Goal: Task Accomplishment & Management: Use online tool/utility

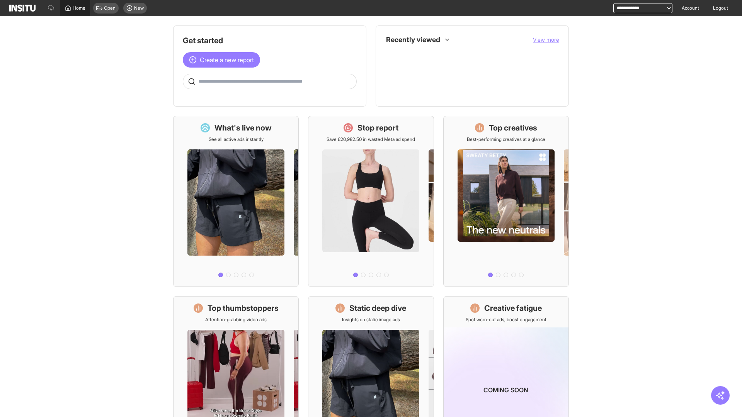
click at [75, 8] on span "Home" at bounding box center [79, 8] width 13 height 6
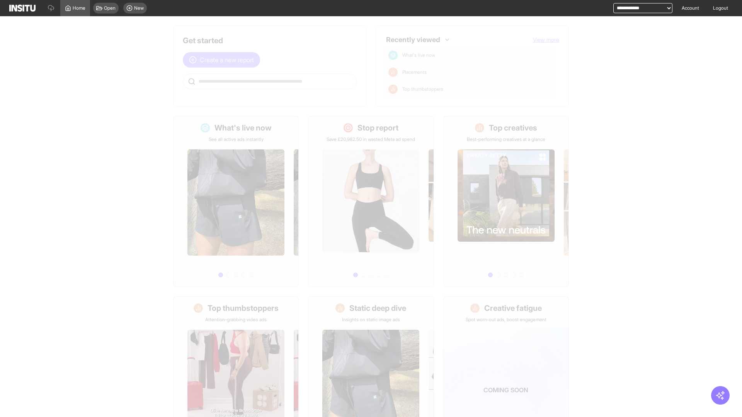
click at [223, 60] on span "Create a new report" at bounding box center [227, 59] width 54 height 9
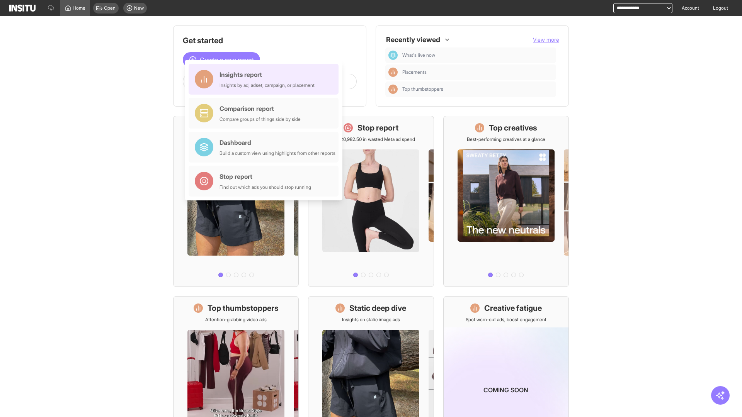
click at [265, 79] on div "Insights report Insights by ad, adset, campaign, or placement" at bounding box center [266, 79] width 95 height 19
